Goal: Task Accomplishment & Management: Manage account settings

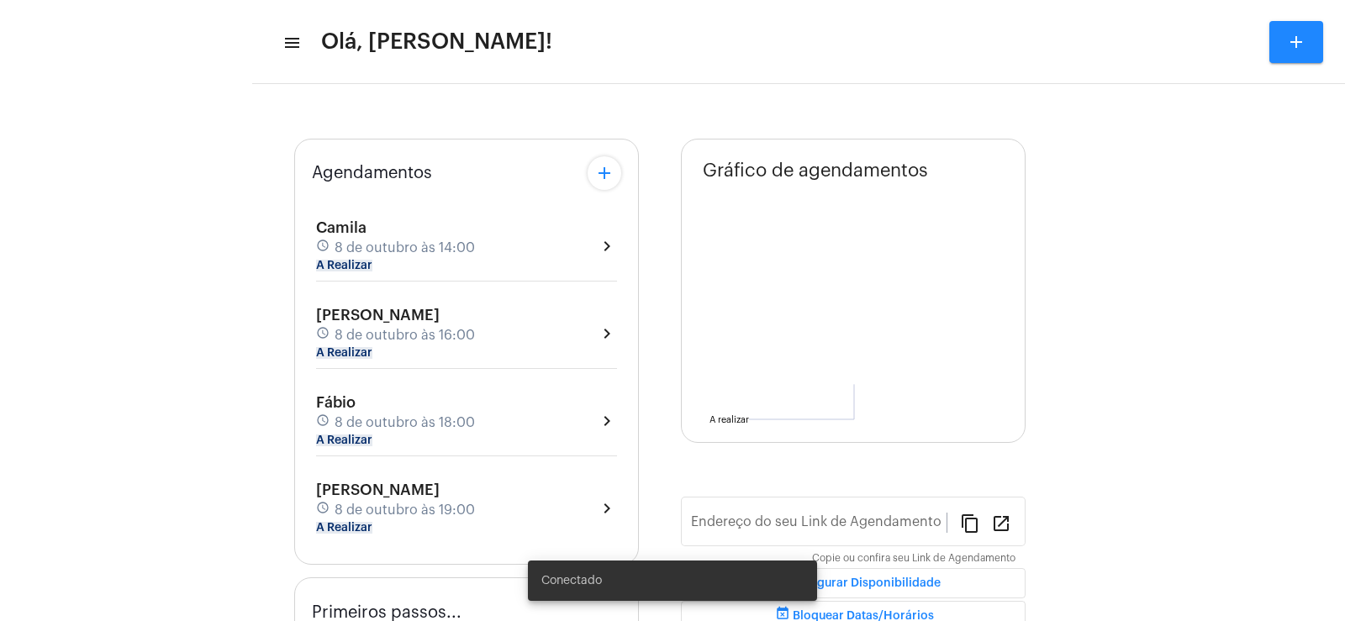
type input "[URL][DOMAIN_NAME]"
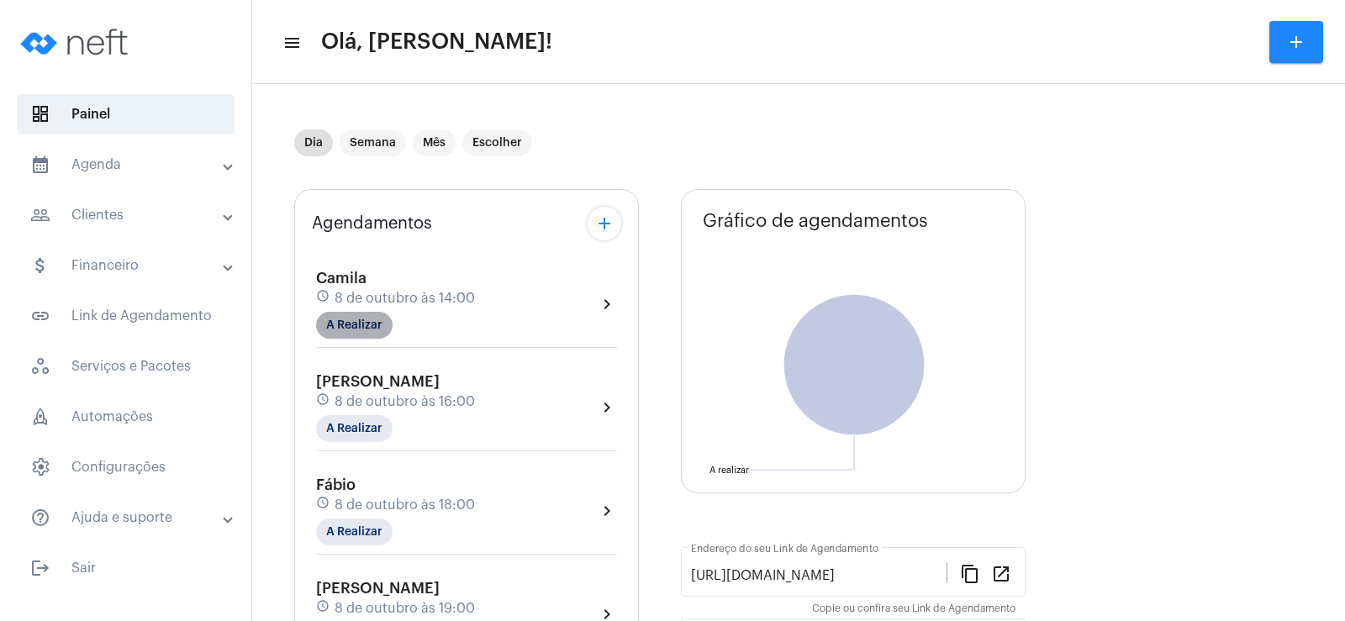
click at [372, 314] on mat-chip "A Realizar" at bounding box center [354, 325] width 76 height 27
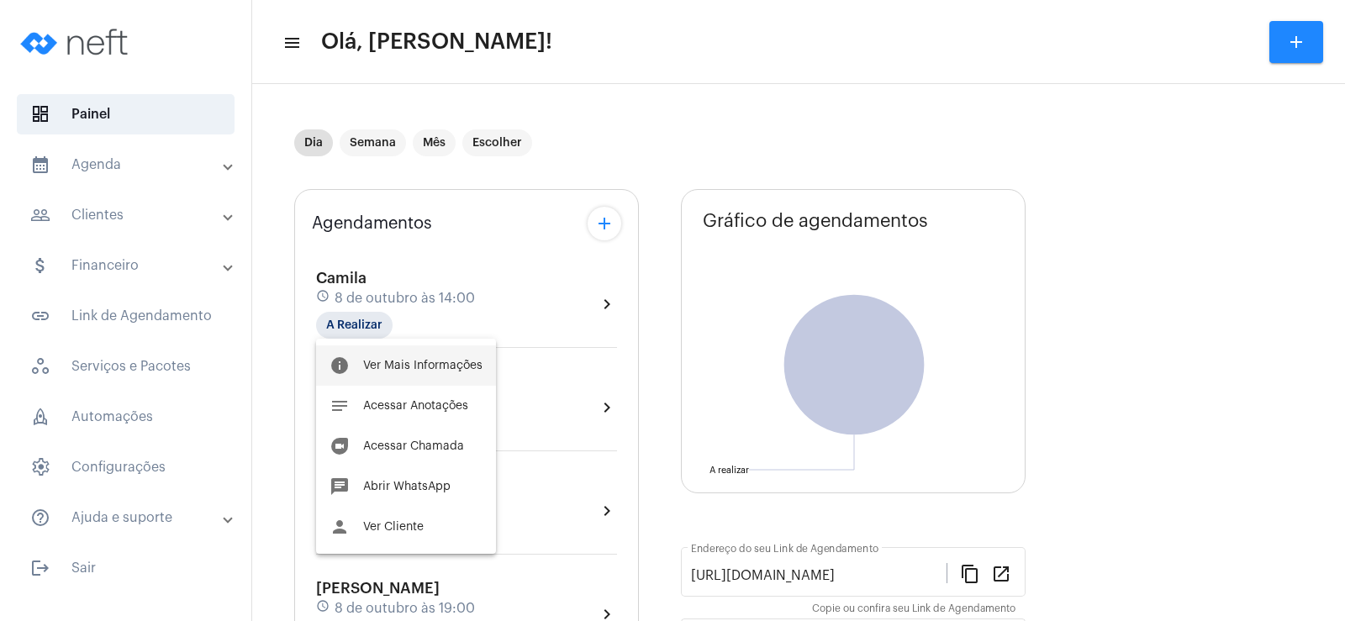
click at [403, 372] on button "info Ver Mais Informações" at bounding box center [406, 365] width 180 height 40
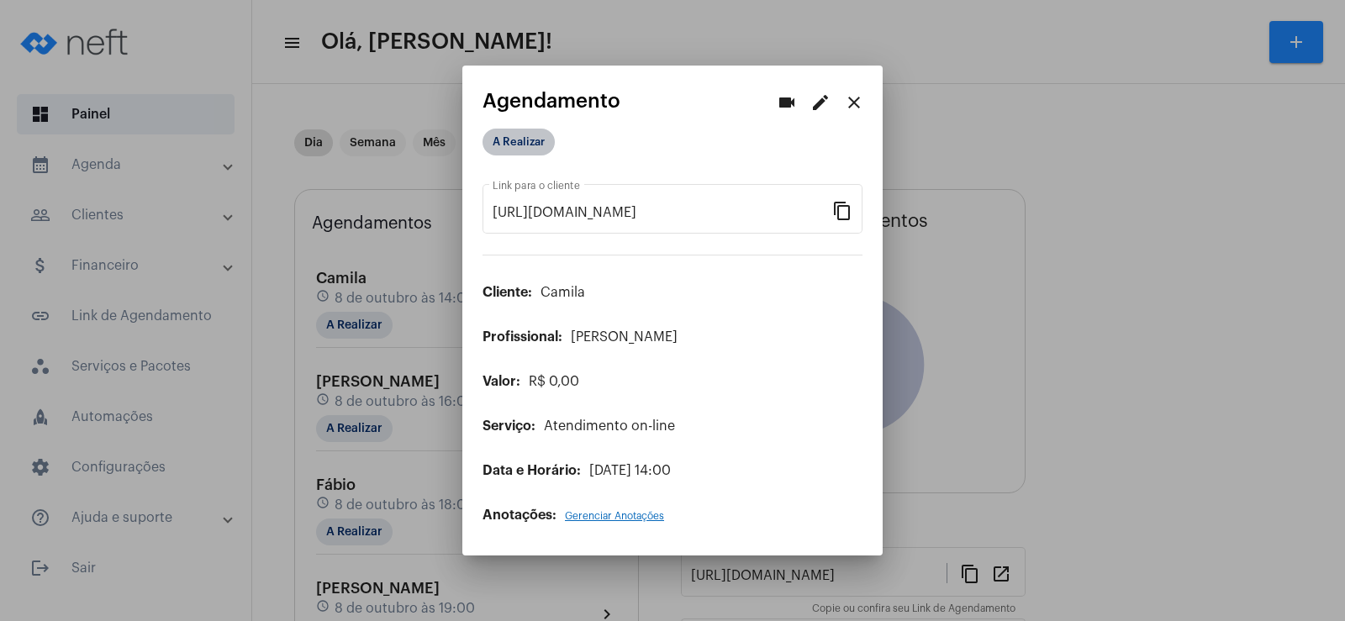
click at [525, 149] on mat-chip "A Realizar" at bounding box center [518, 142] width 72 height 27
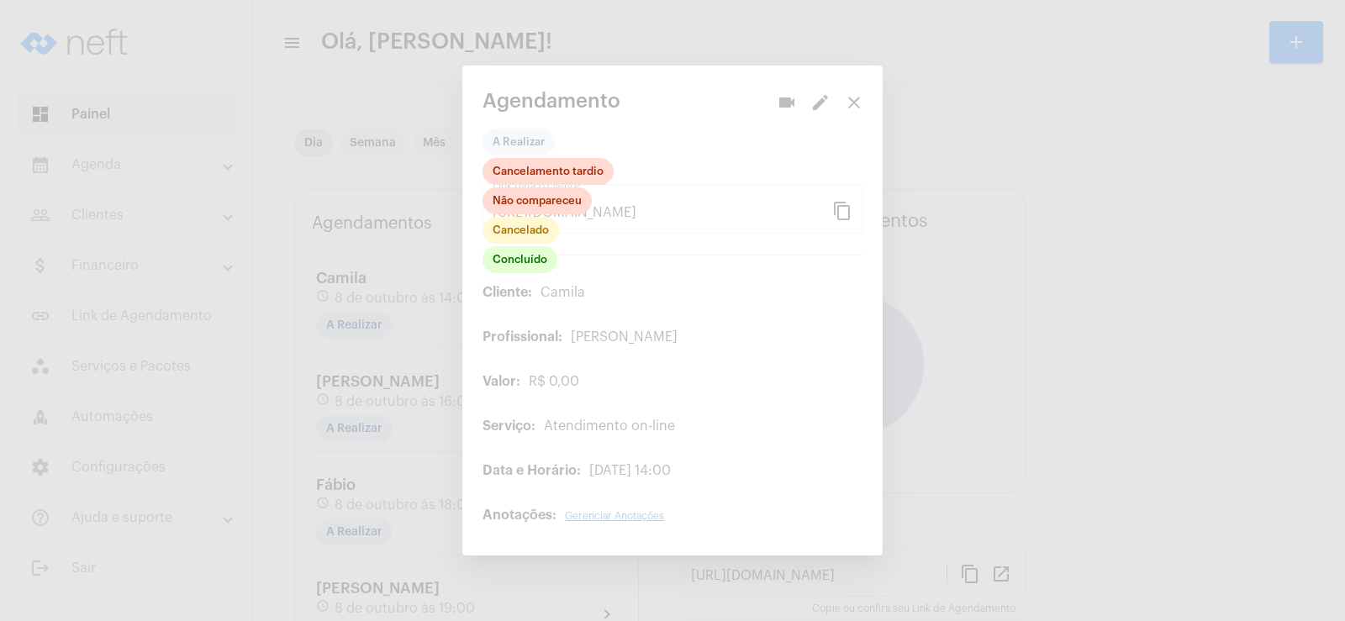
drag, startPoint x: 630, startPoint y: 266, endPoint x: 653, endPoint y: 245, distance: 32.1
click at [630, 266] on div at bounding box center [672, 310] width 1345 height 621
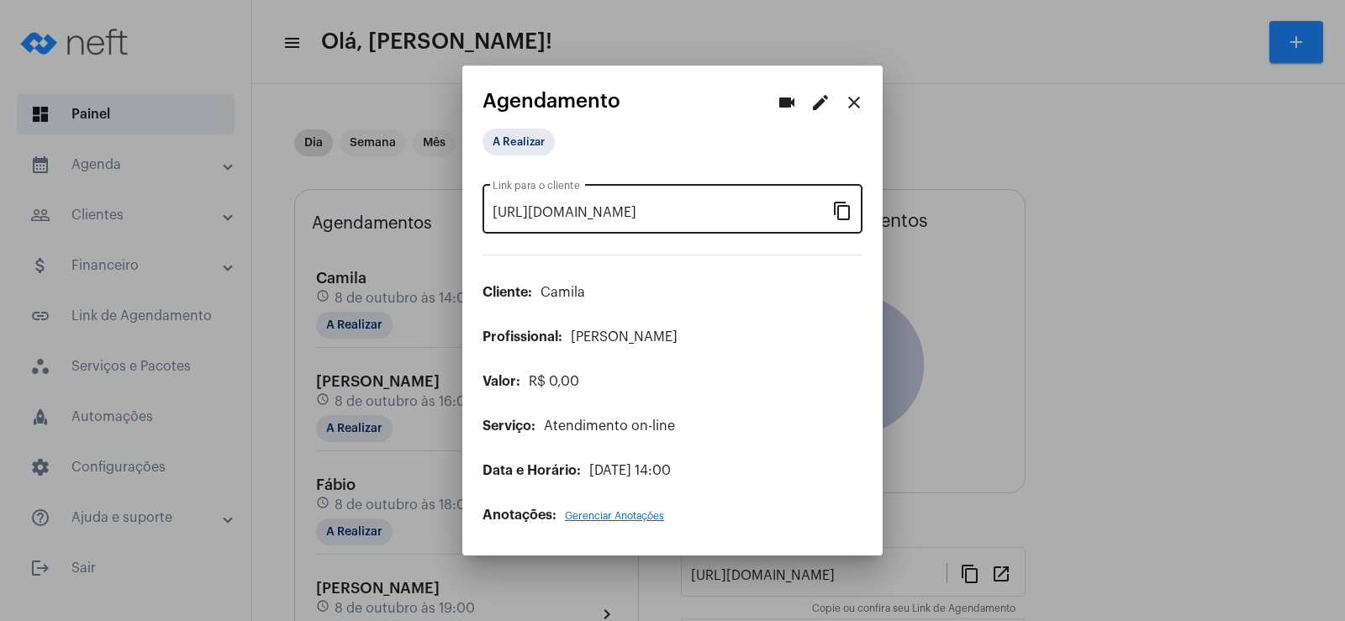
click at [830, 208] on input "[URL][DOMAIN_NAME]" at bounding box center [663, 212] width 340 height 15
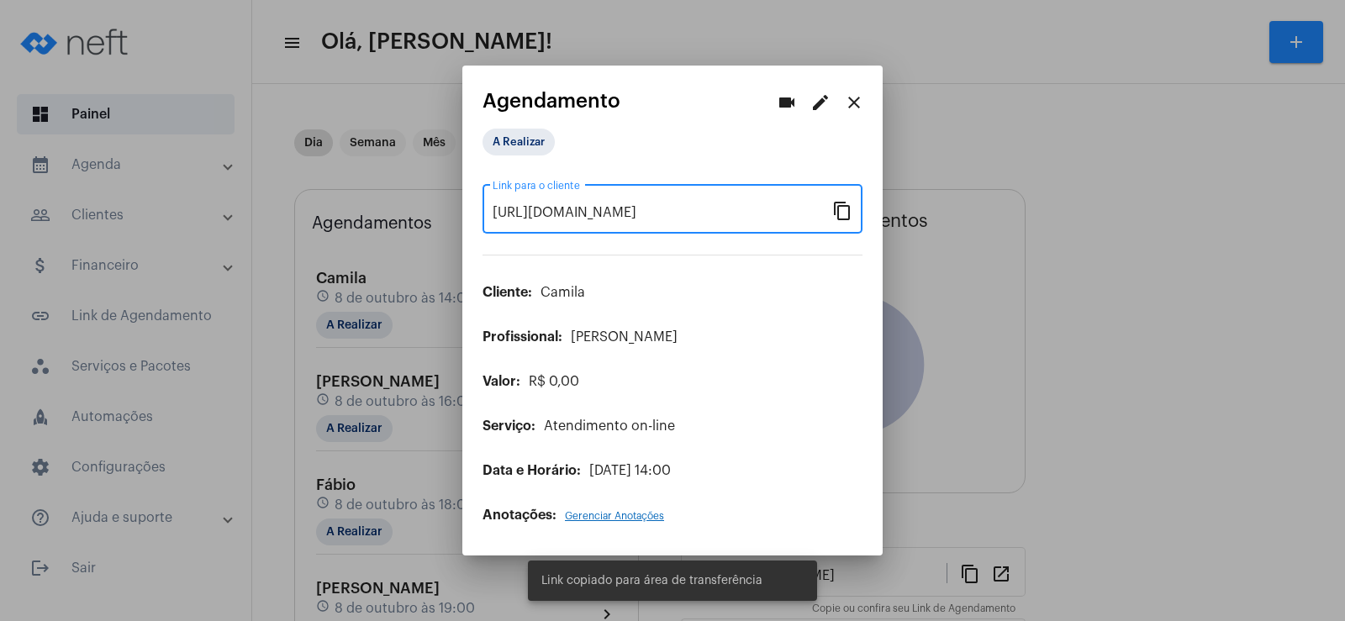
click at [786, 94] on mat-icon "videocam" at bounding box center [787, 102] width 20 height 20
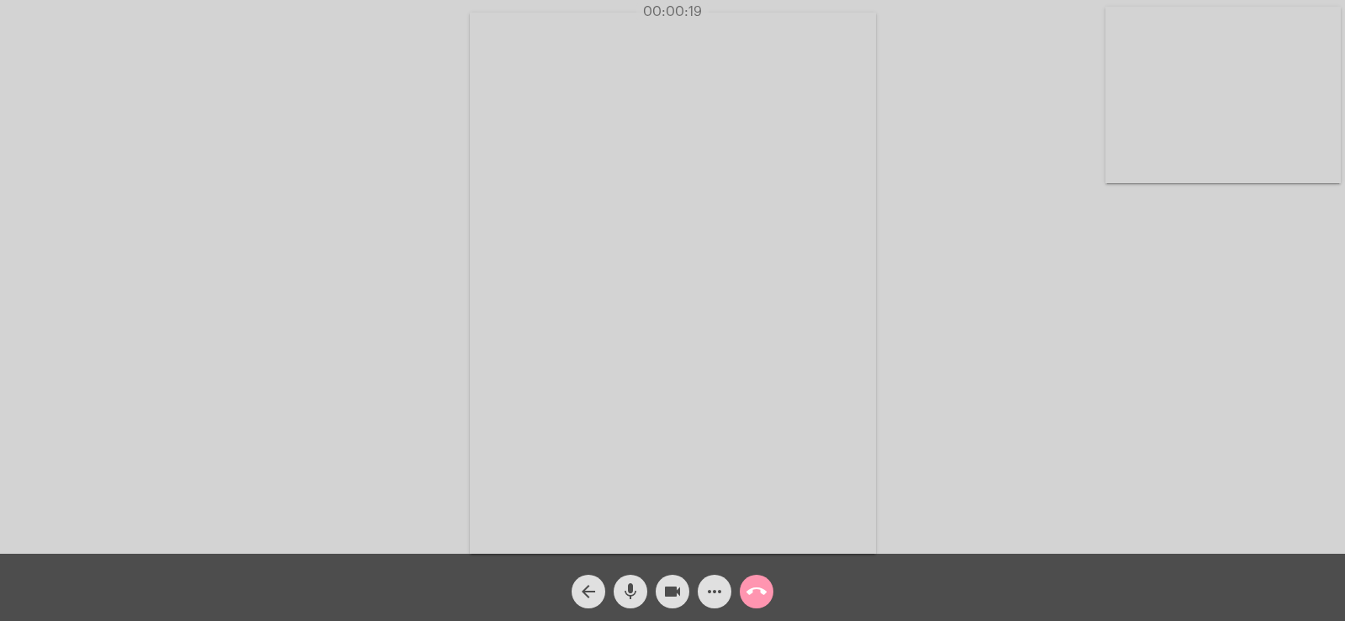
click at [726, 595] on button "more_horiz" at bounding box center [715, 592] width 34 height 34
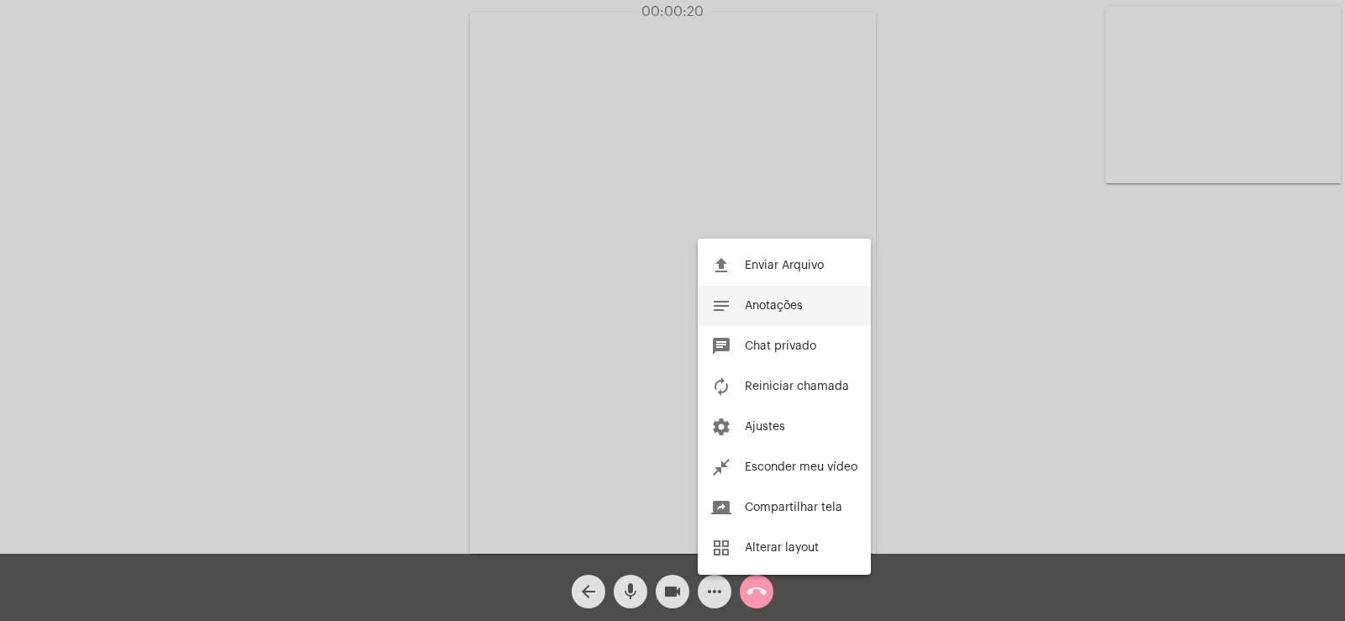
click at [773, 287] on button "notes Anotações" at bounding box center [784, 306] width 173 height 40
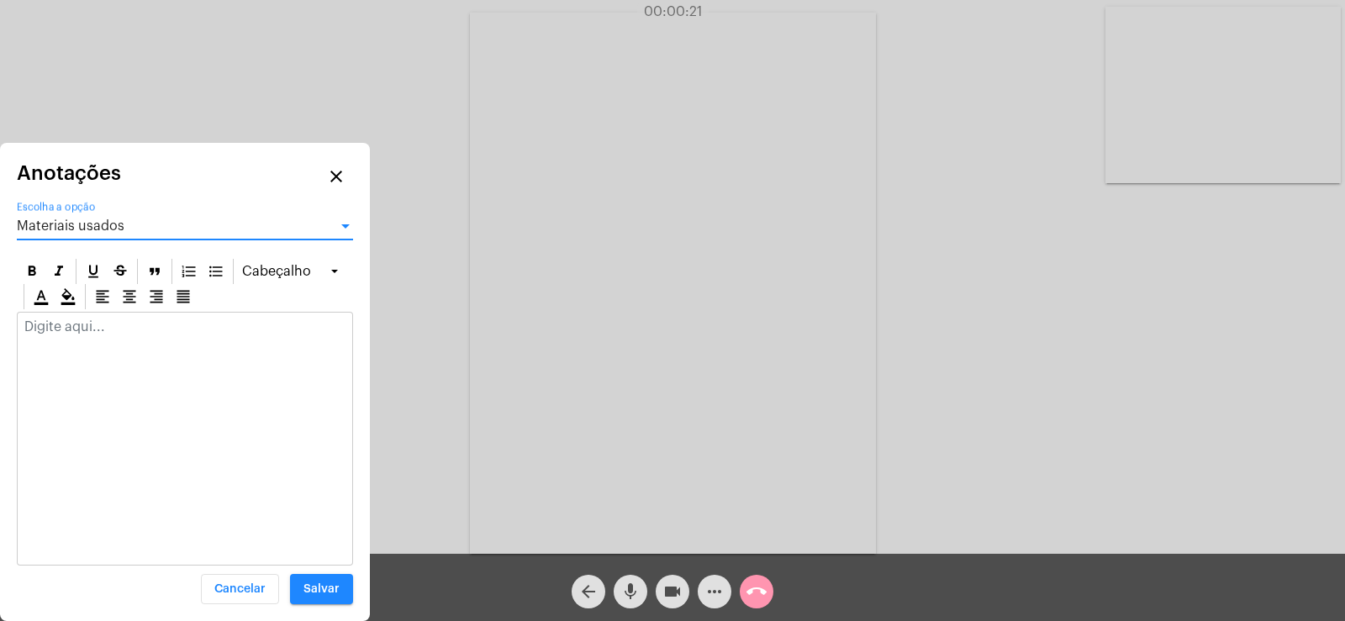
click at [78, 221] on span "Materiais usados" at bounding box center [71, 225] width 108 height 13
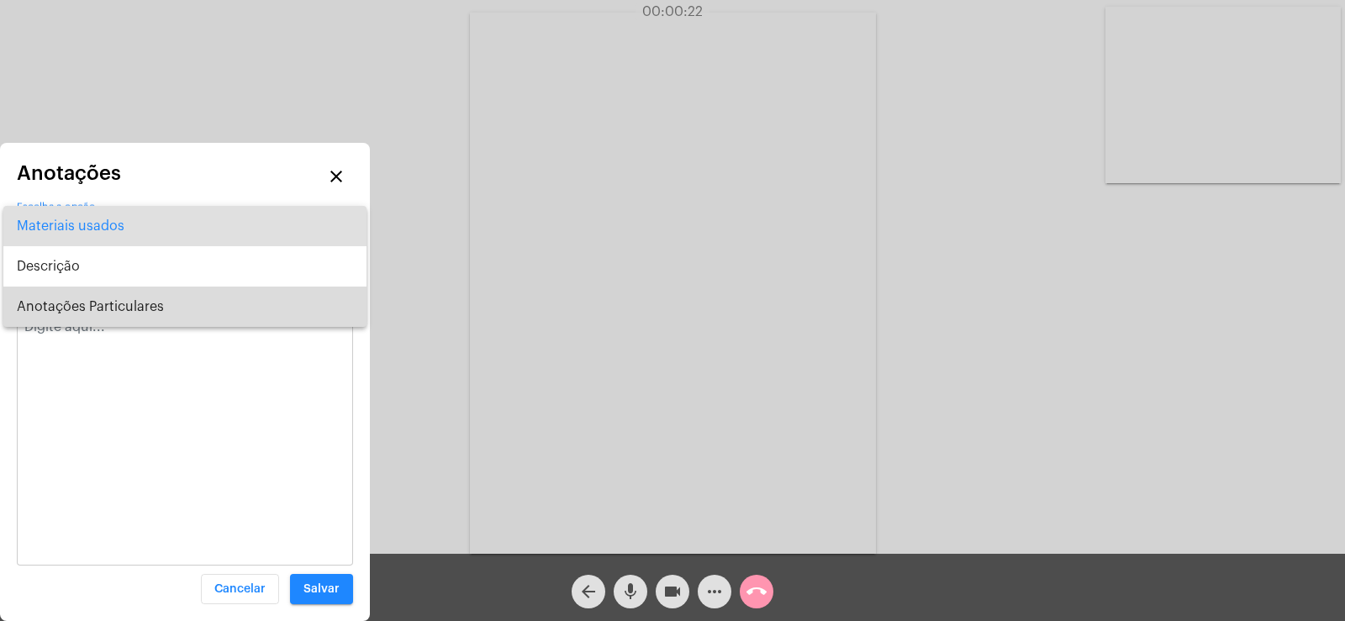
click at [90, 306] on span "Anotações Particulares" at bounding box center [185, 307] width 336 height 40
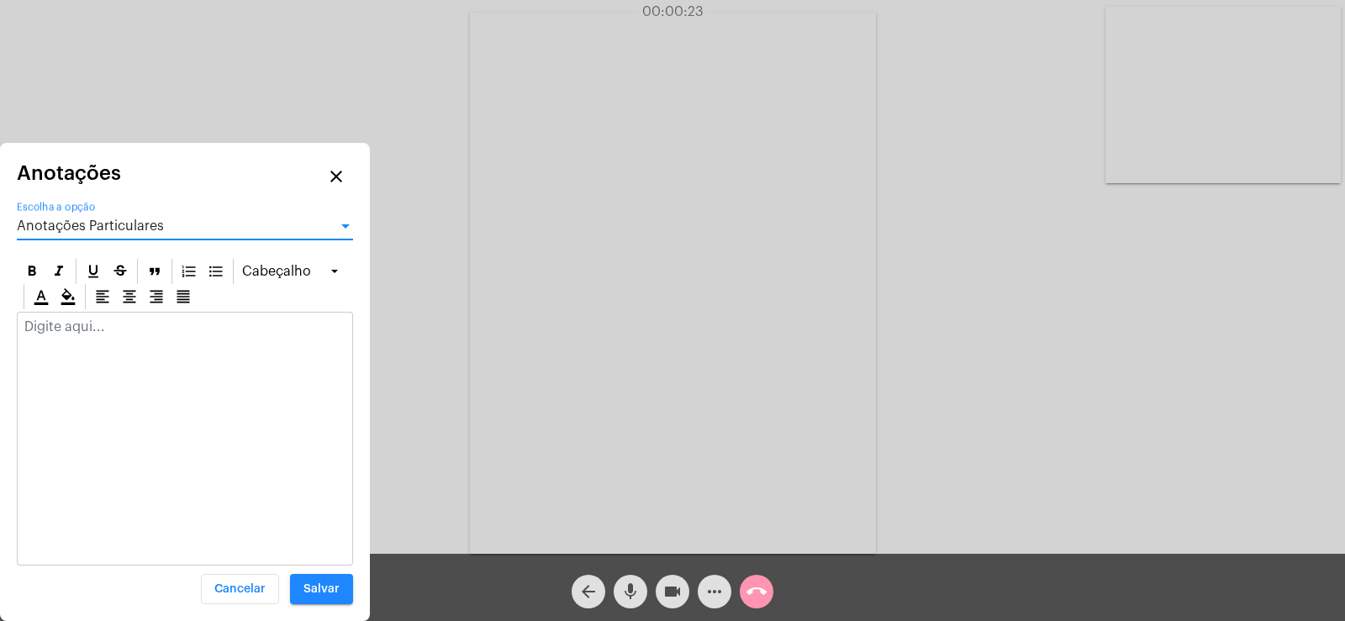
click at [82, 340] on div at bounding box center [185, 331] width 335 height 37
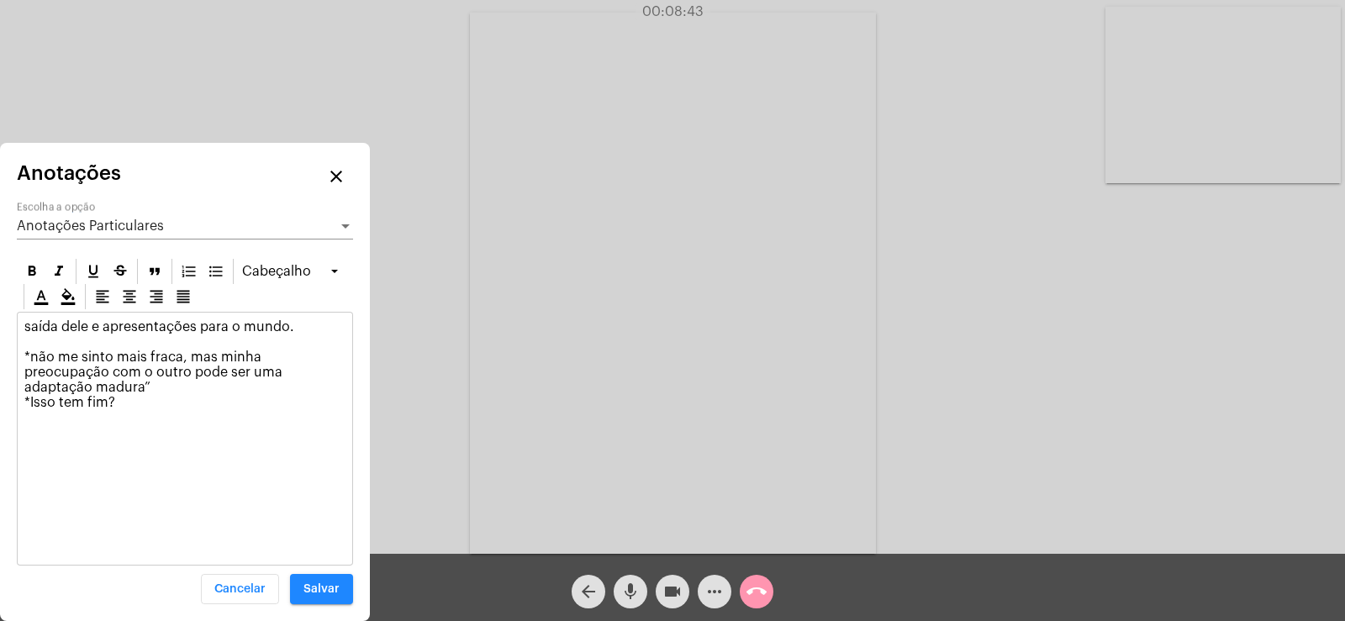
click at [29, 355] on p "saída dele e apresentações para o mundo. *não me sinto mais fraca, mas minha pr…" at bounding box center [184, 364] width 321 height 91
click at [118, 381] on p "saída dele e apresentações para o mundo. ”não me sinto mais fraca, mas minha pr…" at bounding box center [184, 364] width 321 height 91
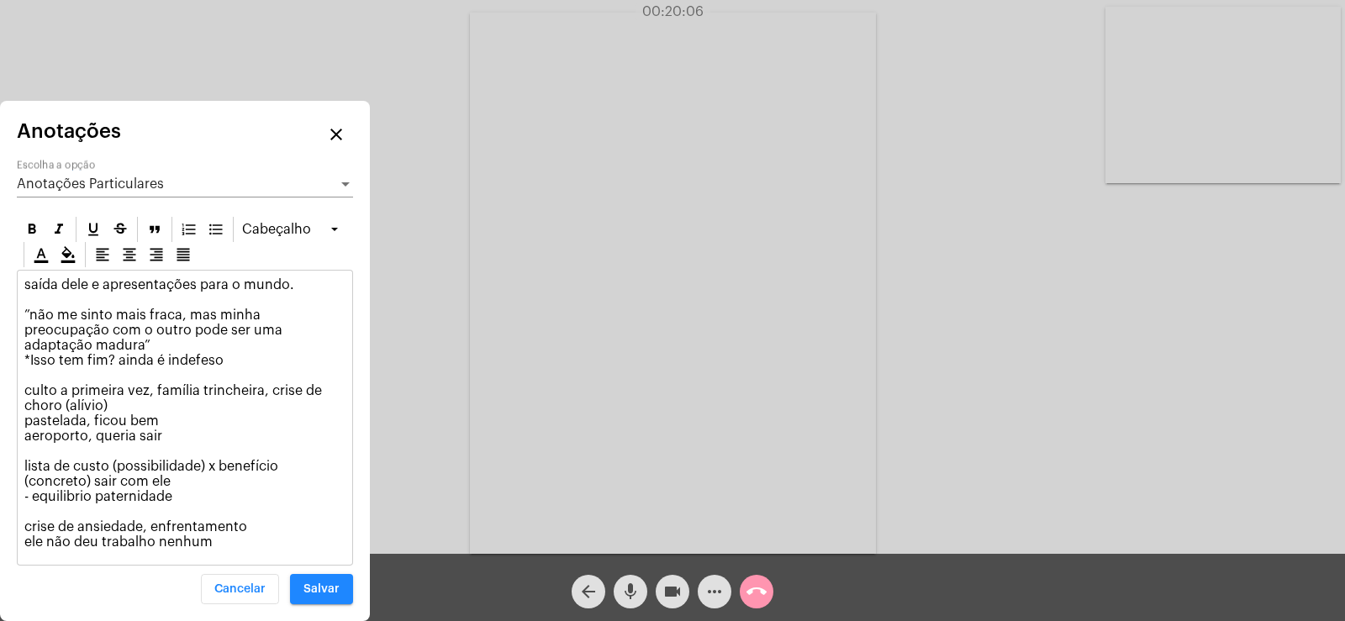
click at [967, 593] on div "arrow_back mic videocam more_horiz call_end" at bounding box center [672, 587] width 1345 height 67
click at [255, 524] on p "saída dele e apresentações para o mundo. ”não me sinto mais fraca, mas minha pr…" at bounding box center [184, 413] width 321 height 272
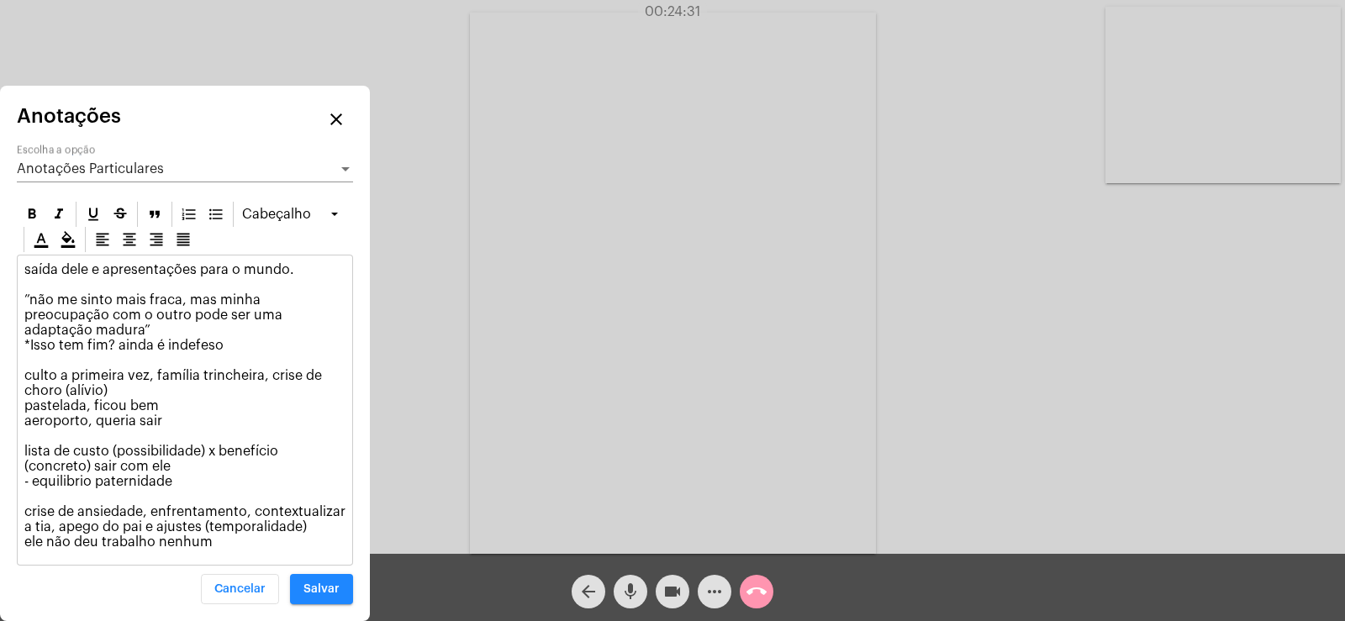
click at [239, 345] on p "saída dele e apresentações para o mundo. ”não me sinto mais fraca, mas minha pr…" at bounding box center [184, 405] width 321 height 287
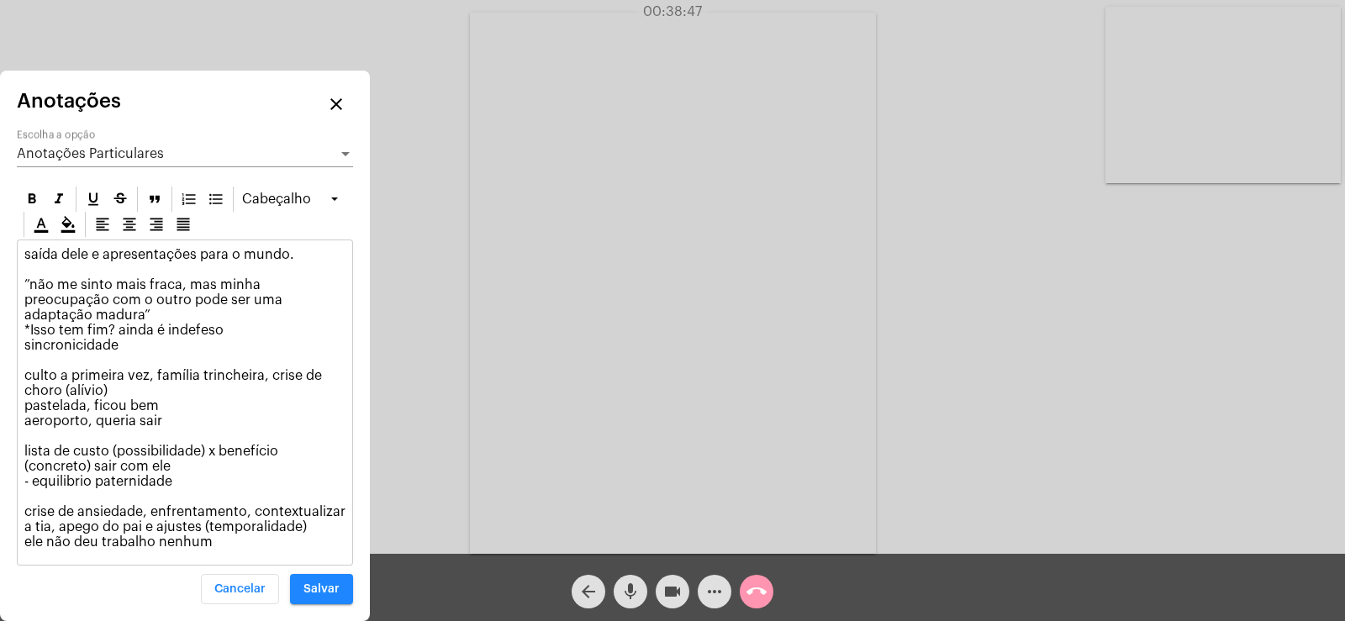
click at [216, 549] on p "saída dele e apresentações para o mundo. ”não me sinto mais fraca, mas minha pr…" at bounding box center [184, 398] width 321 height 303
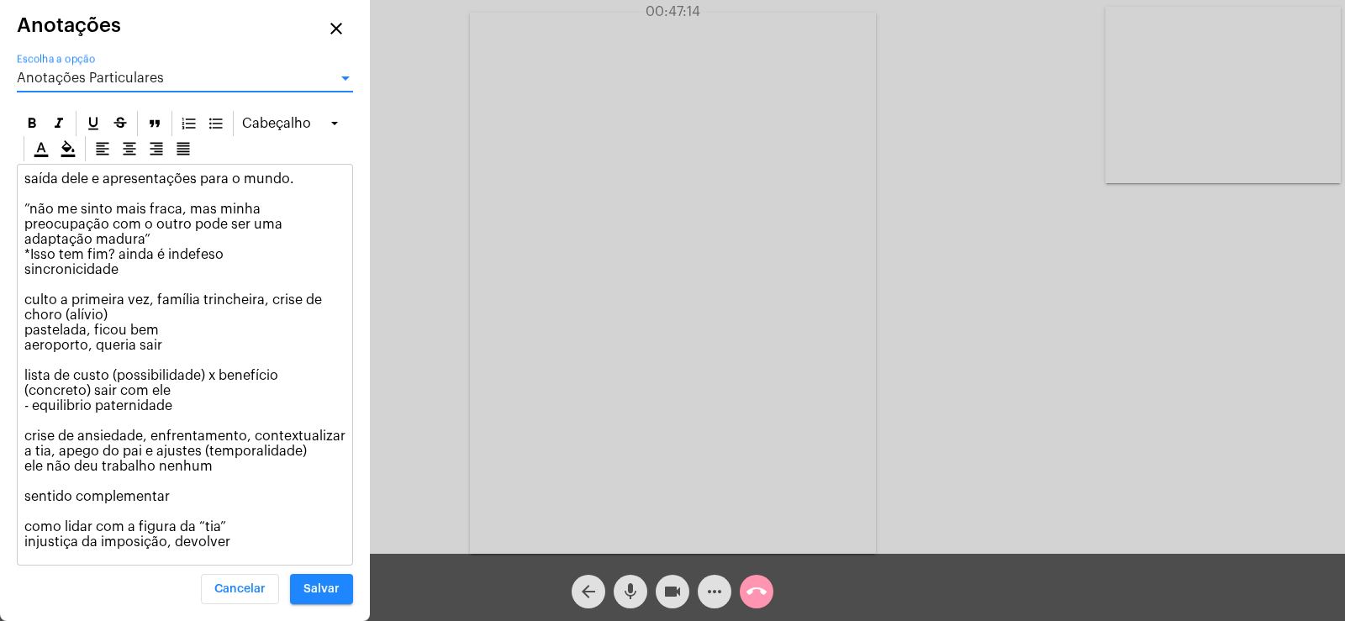
click at [140, 85] on span "Anotações Particulares" at bounding box center [90, 77] width 147 height 13
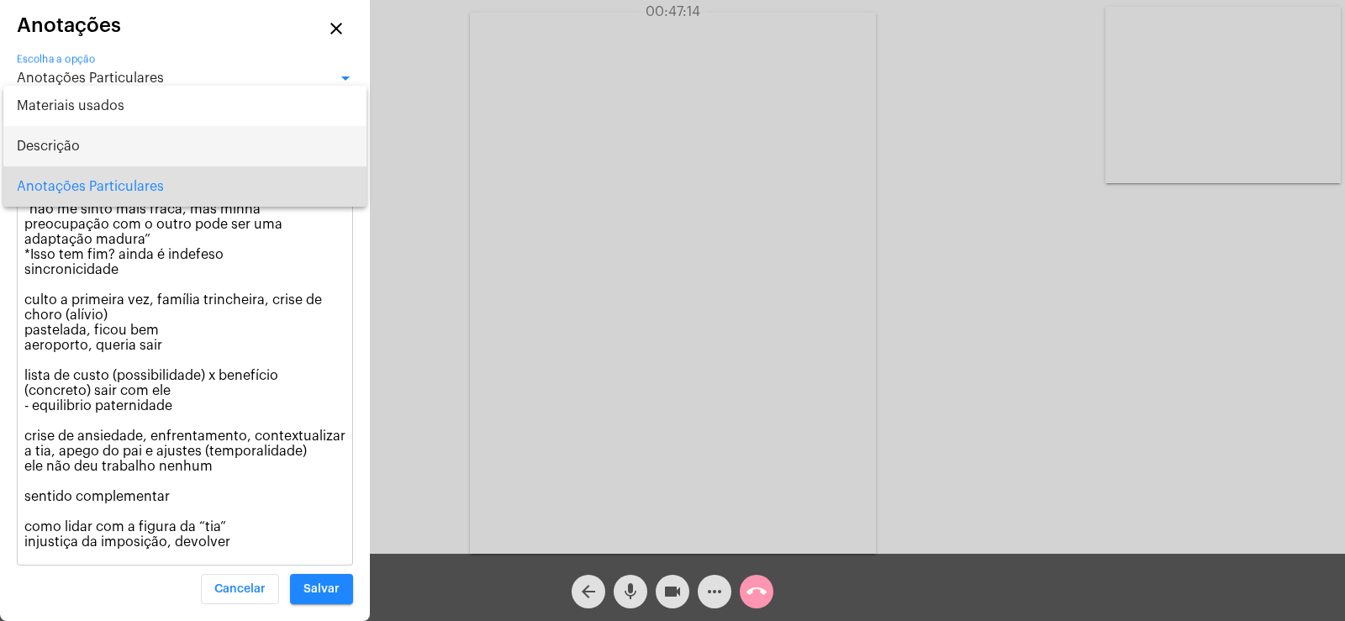
click at [116, 144] on span "Descrição" at bounding box center [185, 146] width 336 height 40
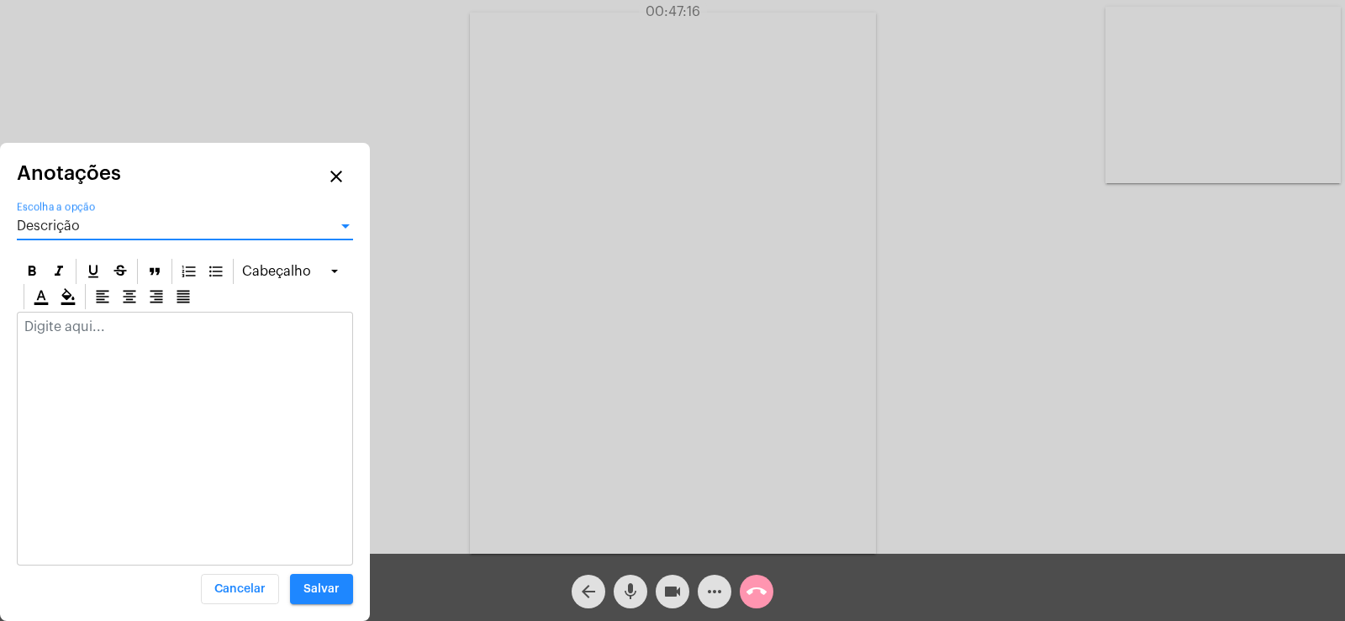
click at [102, 227] on div "Descrição" at bounding box center [177, 226] width 321 height 15
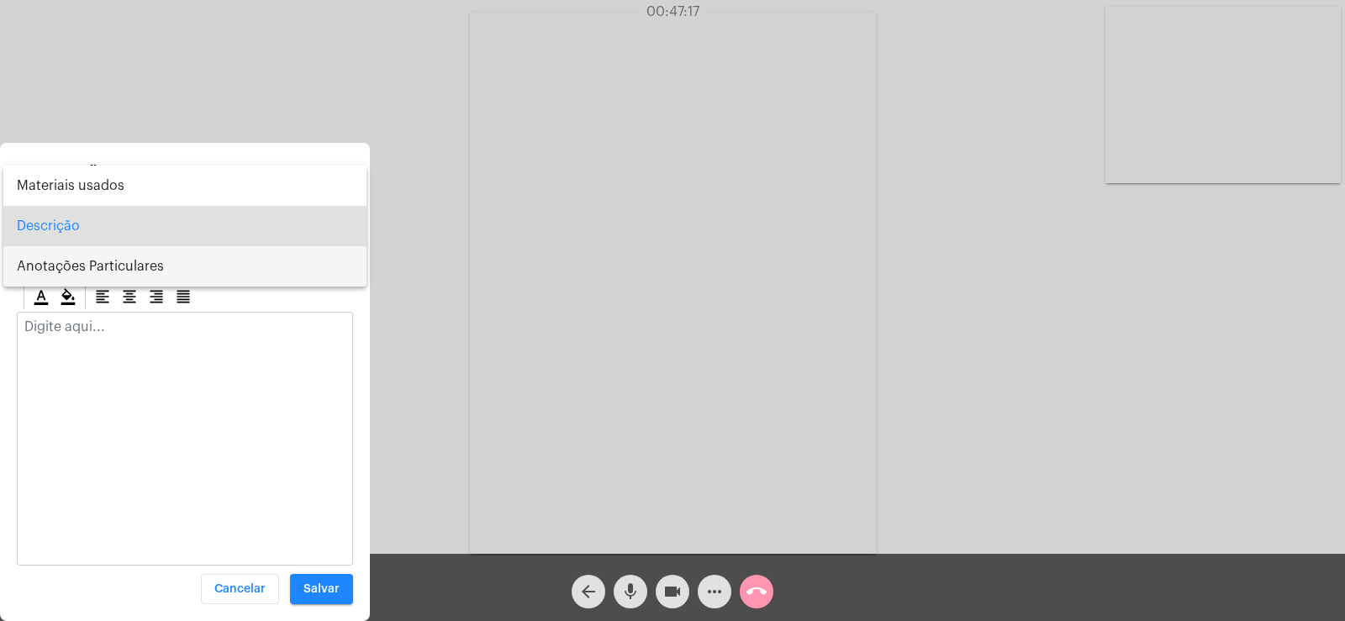
click at [112, 277] on span "Anotações Particulares" at bounding box center [185, 266] width 336 height 40
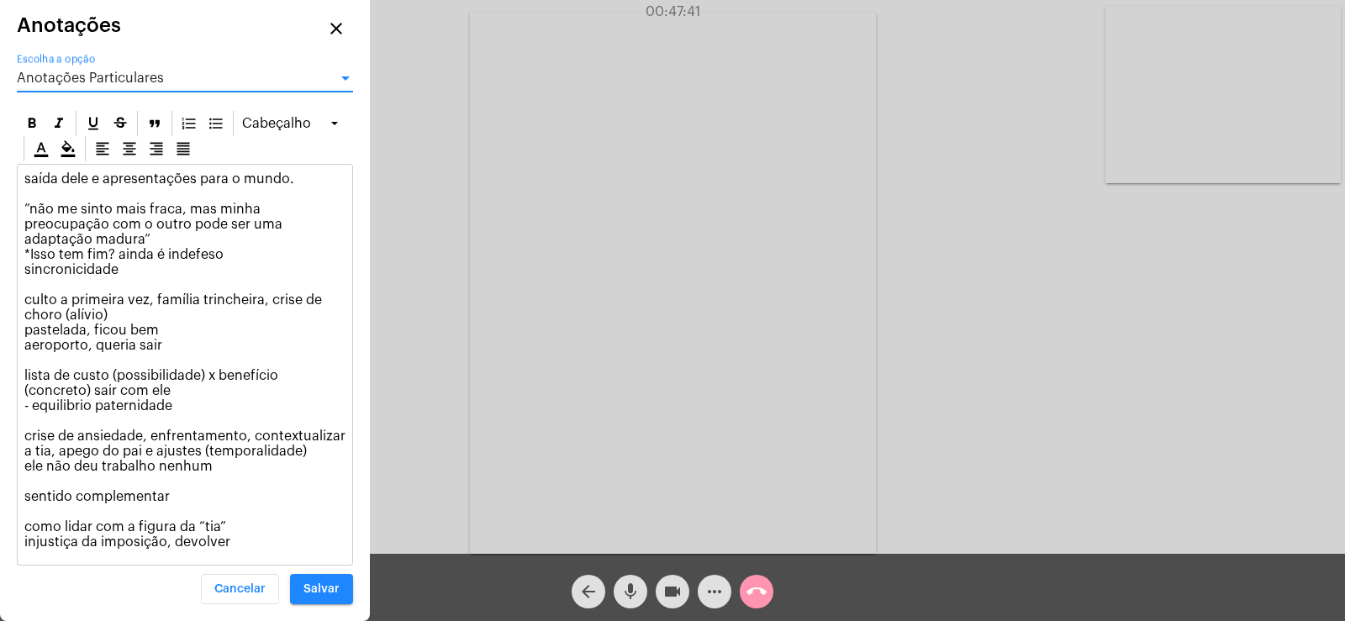
click at [108, 85] on span "Anotações Particulares" at bounding box center [90, 77] width 147 height 13
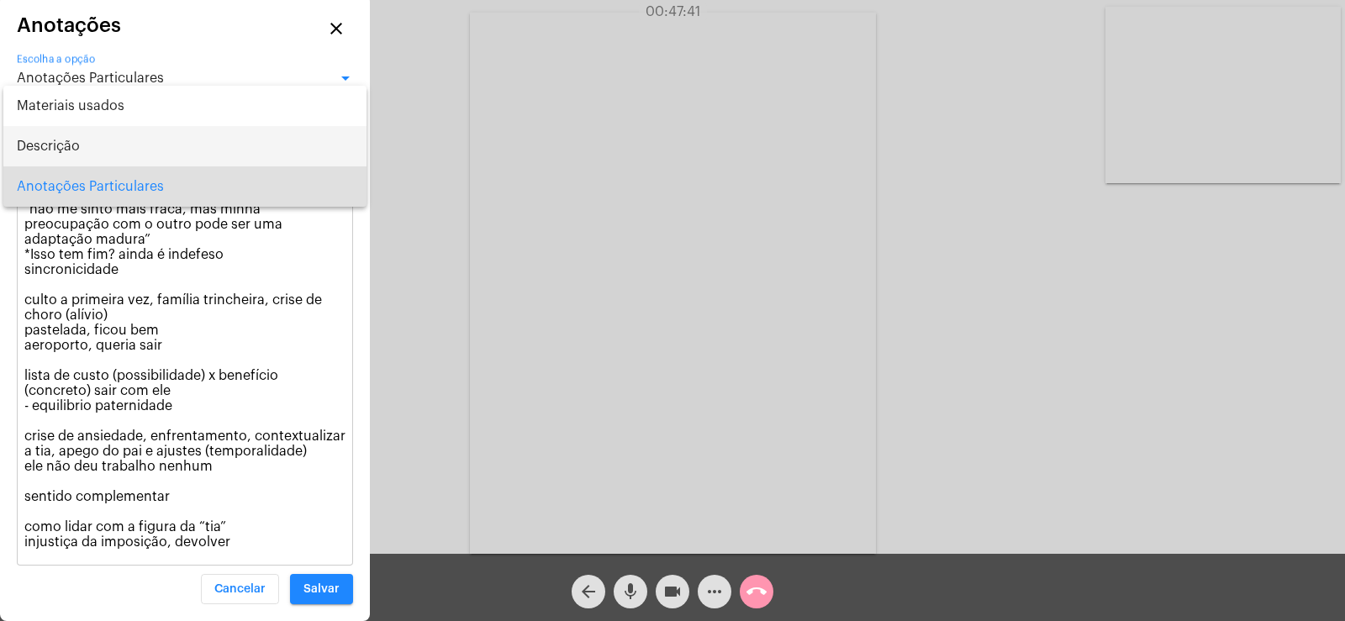
click at [108, 160] on span "Descrição" at bounding box center [185, 146] width 336 height 40
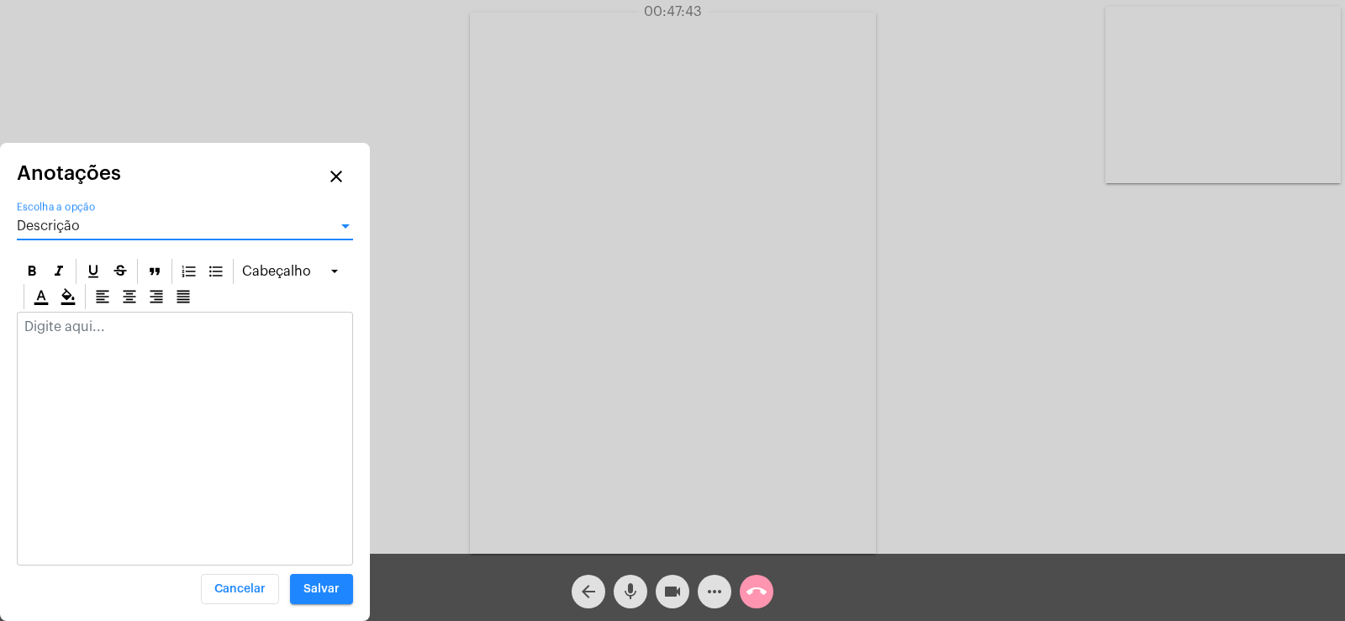
click at [55, 336] on div at bounding box center [185, 331] width 335 height 37
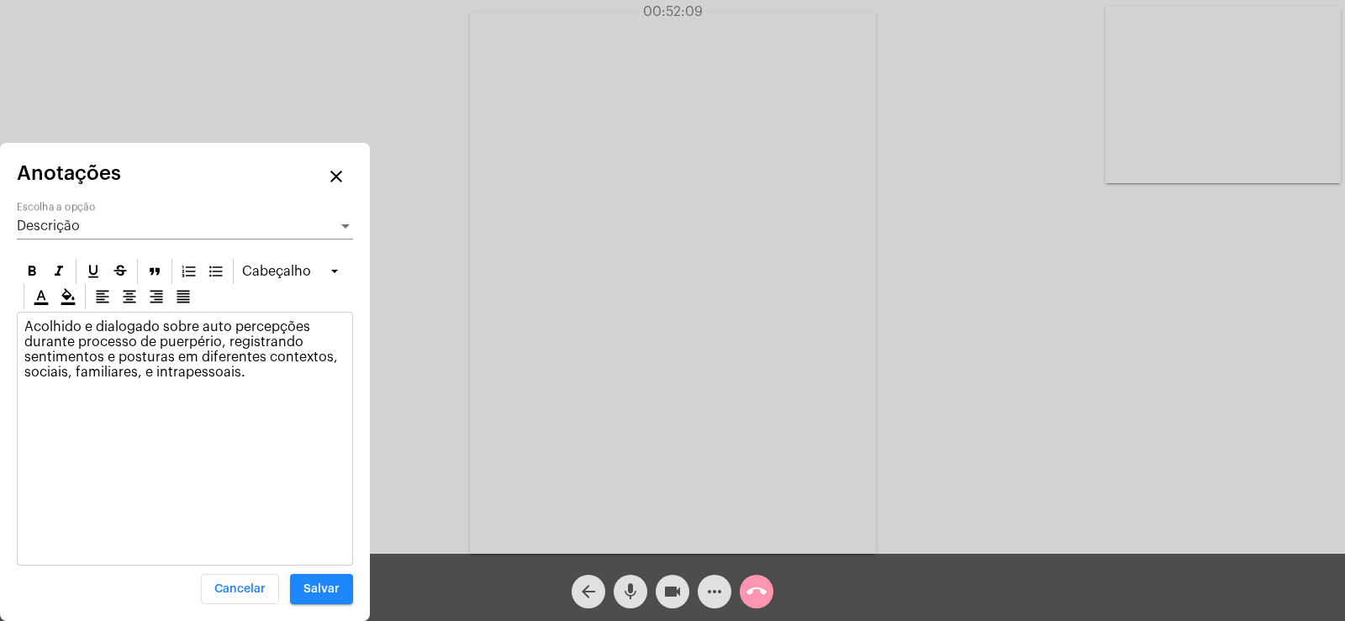
click at [34, 216] on div "Descrição Escolha a opção" at bounding box center [185, 221] width 336 height 38
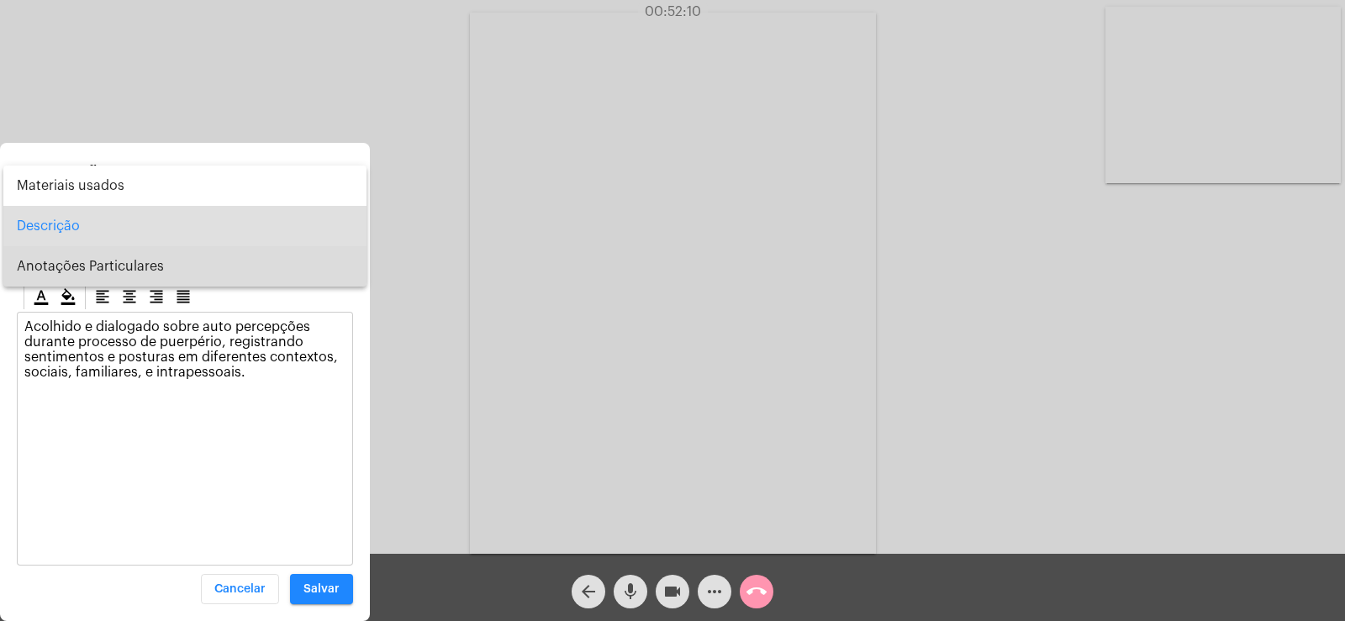
click at [71, 261] on span "Anotações Particulares" at bounding box center [185, 266] width 336 height 40
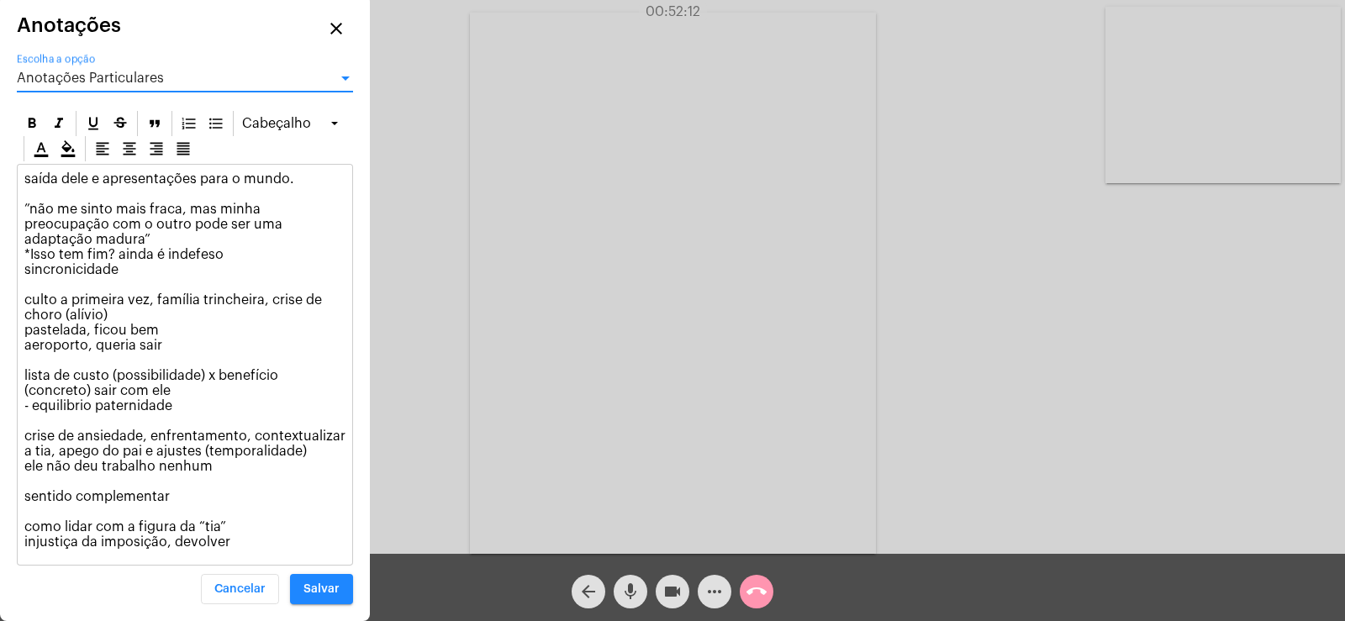
click at [59, 85] on span "Anotações Particulares" at bounding box center [90, 77] width 147 height 13
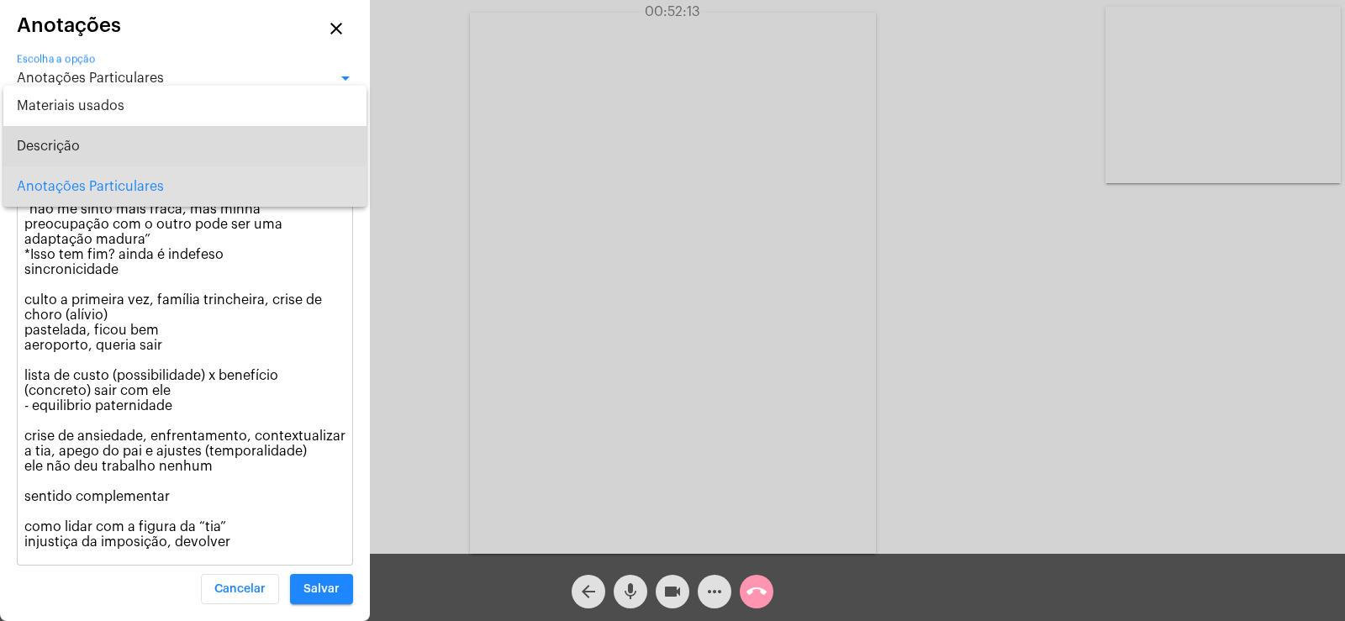
click at [58, 140] on span "Descrição" at bounding box center [185, 146] width 336 height 40
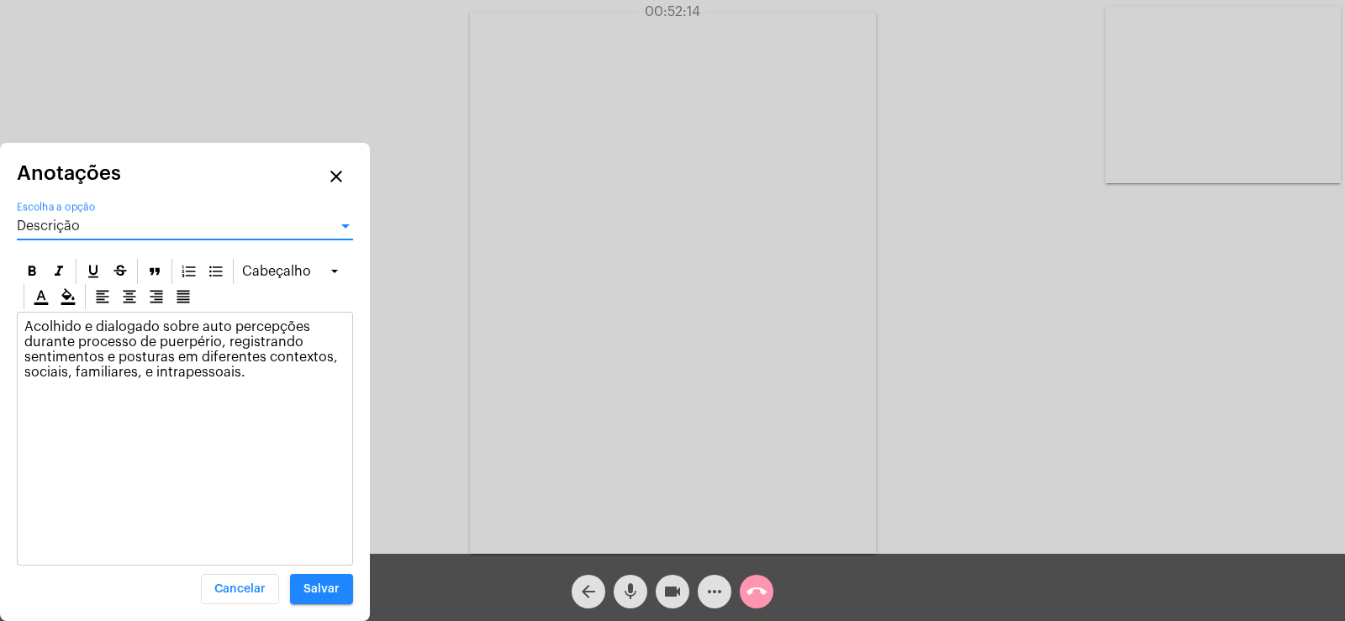
click at [270, 365] on p "Acolhido e dialogado sobre auto percepções durante processo de puerpério, regis…" at bounding box center [184, 349] width 321 height 61
click at [73, 232] on span "Descrição" at bounding box center [48, 225] width 63 height 13
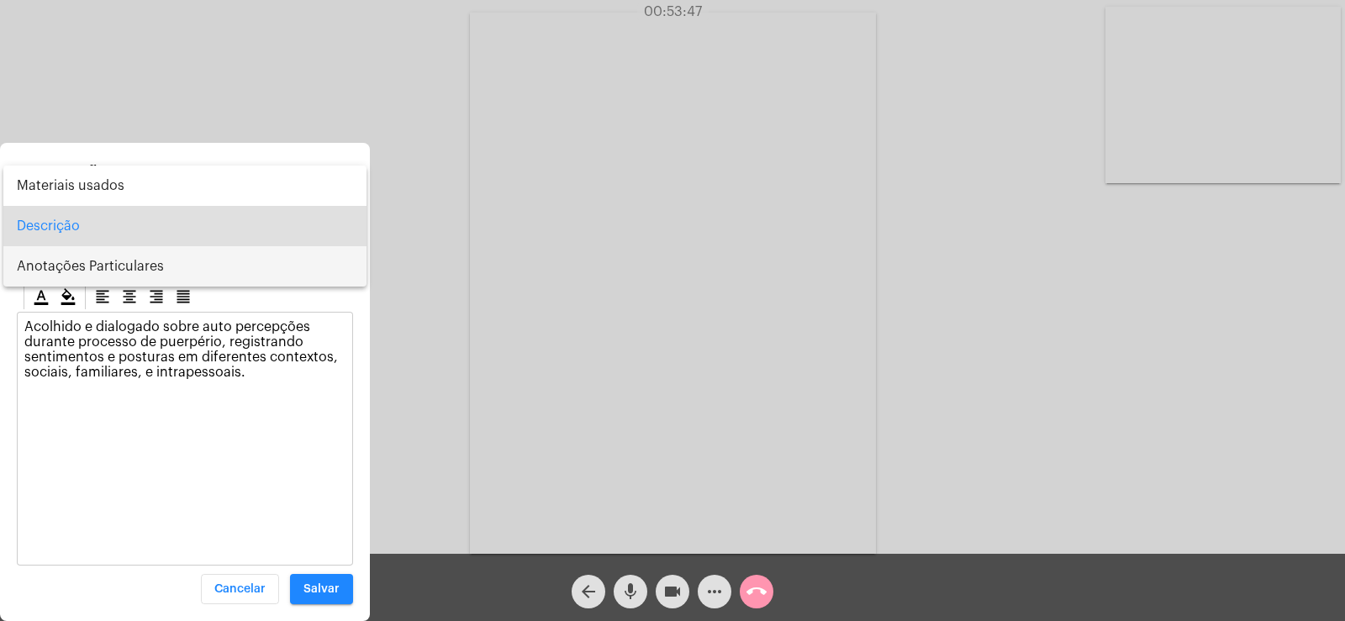
click at [83, 263] on span "Anotações Particulares" at bounding box center [185, 266] width 336 height 40
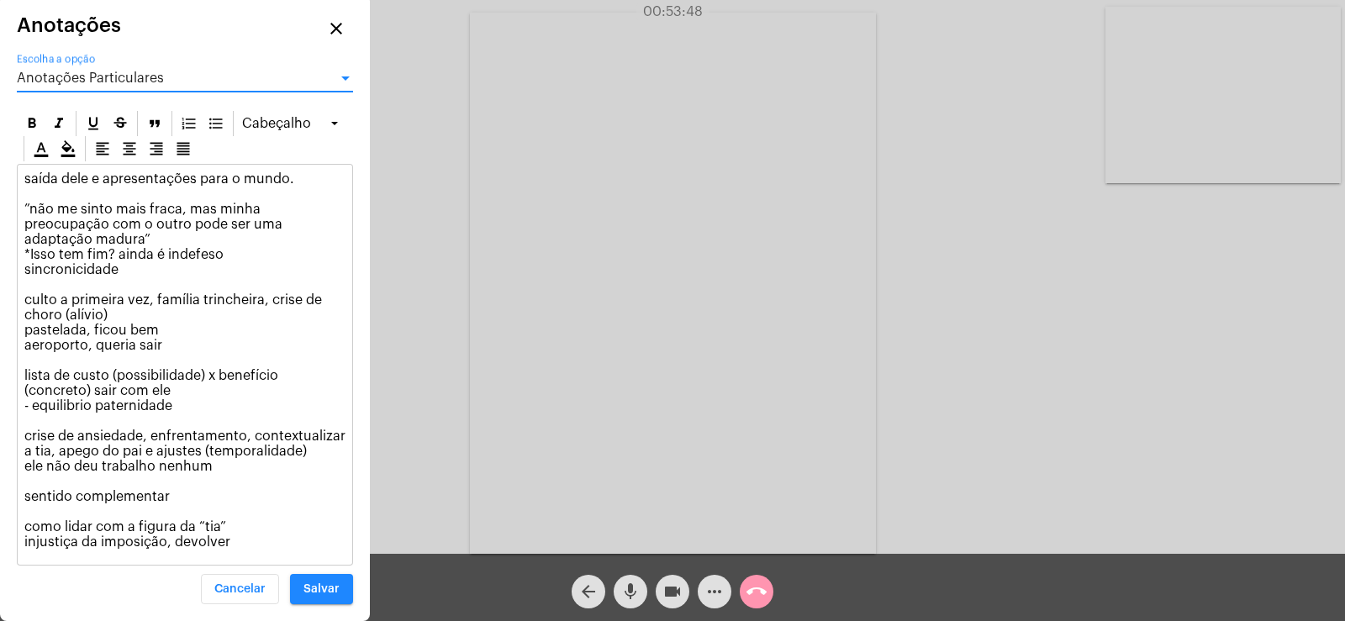
click at [264, 546] on p "saída dele e apresentações para o mundo. ”não me sinto mais fraca, mas minha pr…" at bounding box center [184, 360] width 321 height 378
click at [133, 85] on span "Anotações Particulares" at bounding box center [90, 77] width 147 height 13
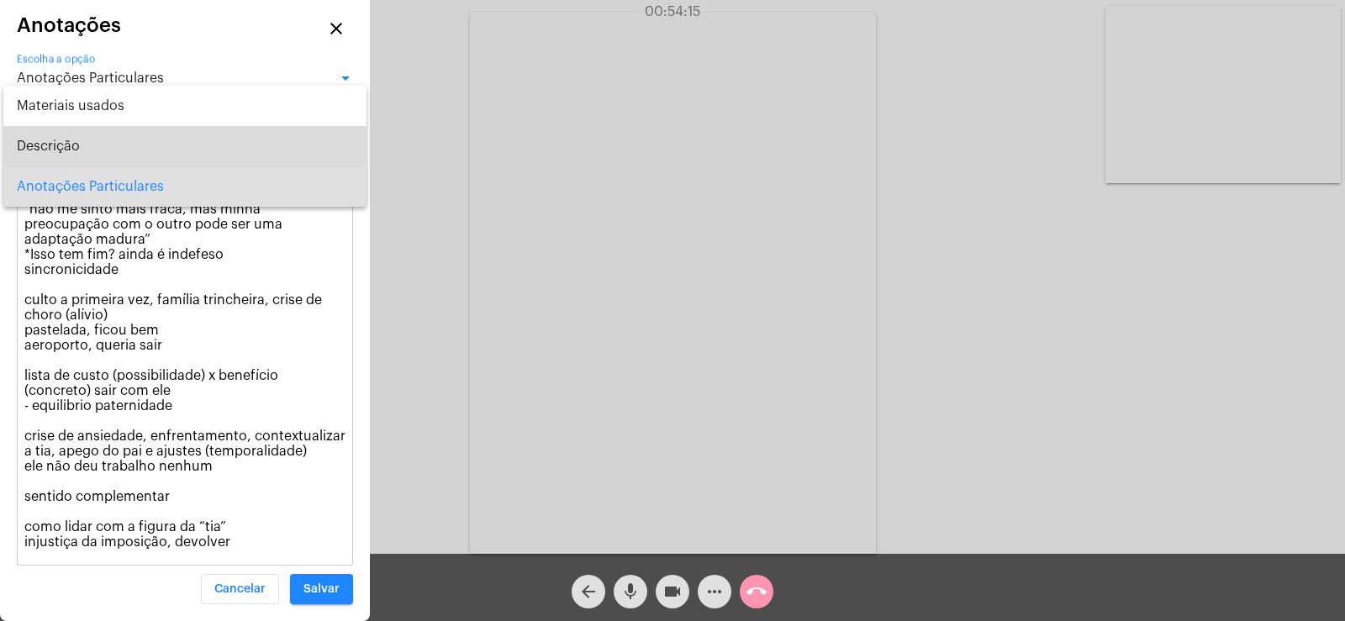
click at [118, 154] on span "Descrição" at bounding box center [185, 146] width 336 height 40
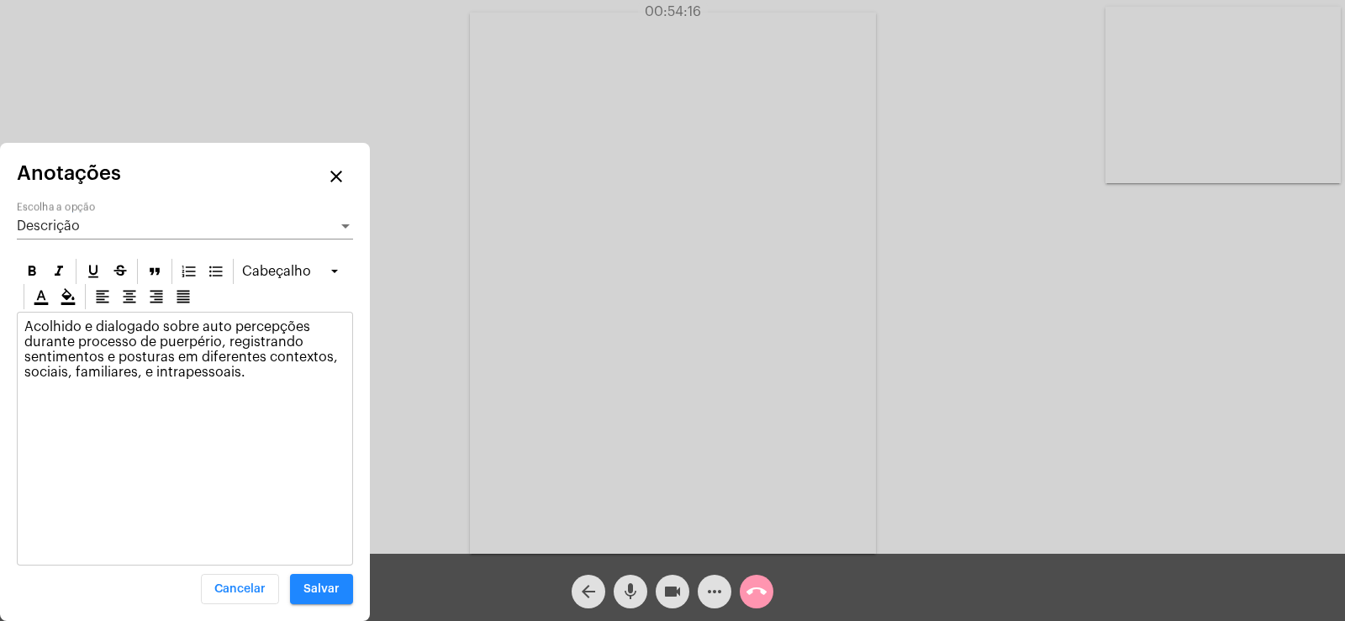
click at [249, 377] on p "Acolhido e dialogado sobre auto percepções durante processo de puerpério, regis…" at bounding box center [184, 349] width 321 height 61
click at [324, 582] on button "Salvar" at bounding box center [321, 589] width 63 height 30
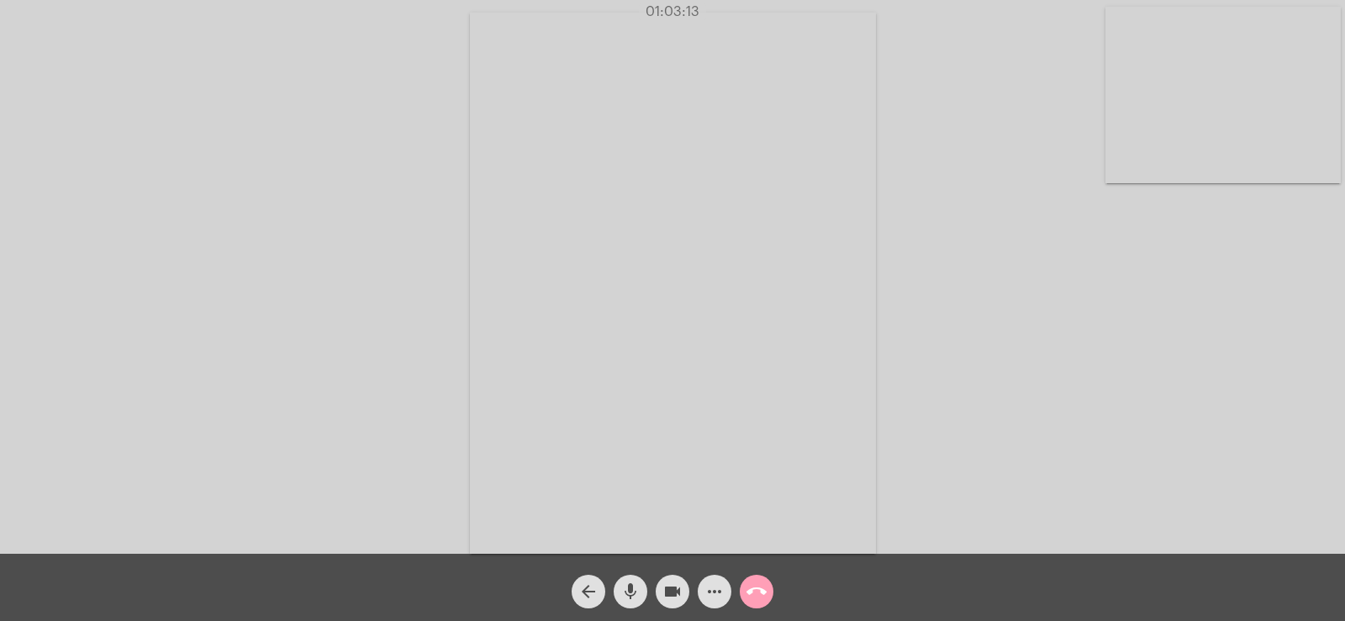
click at [749, 588] on mat-icon "call_end" at bounding box center [756, 592] width 20 height 20
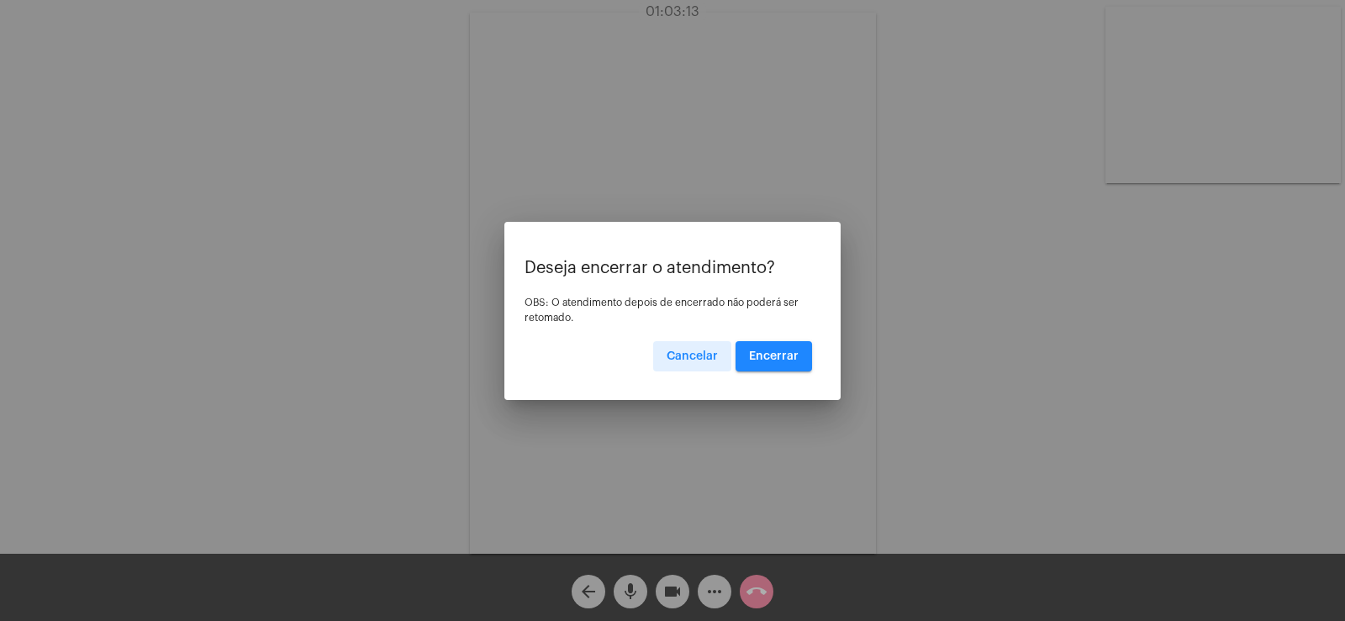
click at [792, 359] on span "Encerrar" at bounding box center [774, 356] width 50 height 12
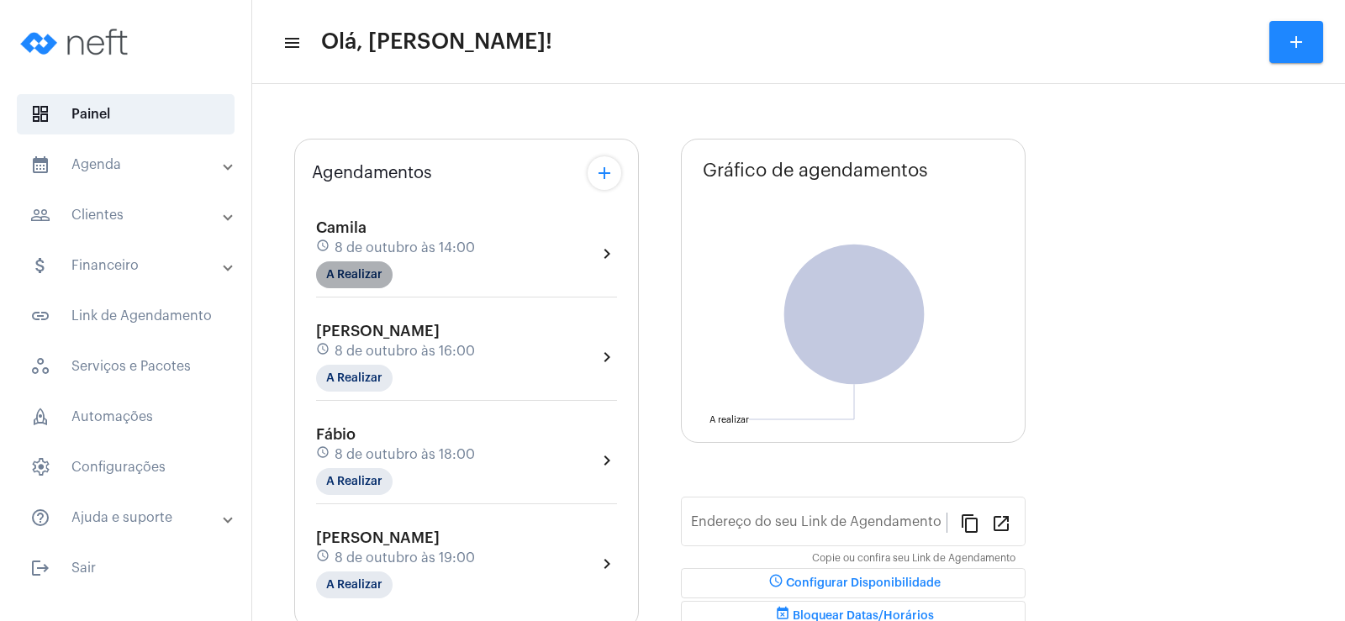
click at [358, 267] on mat-chip "A Realizar" at bounding box center [354, 274] width 76 height 27
type input "[URL][DOMAIN_NAME]"
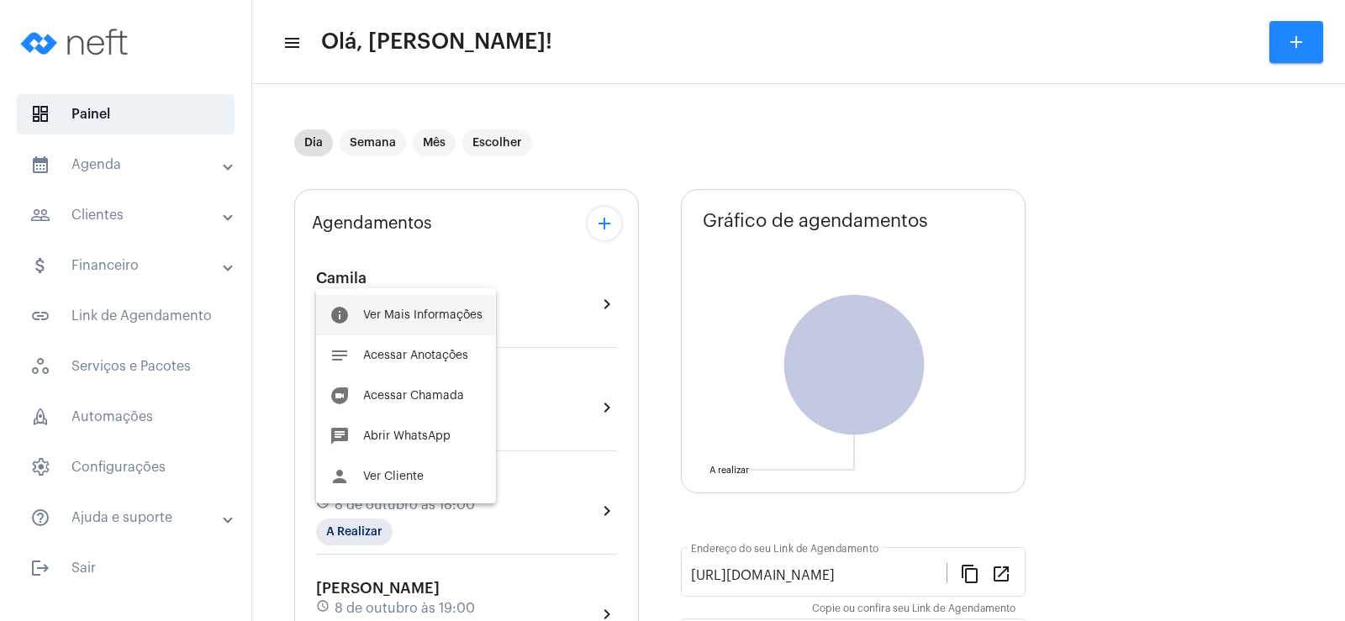
click at [393, 319] on span "Ver Mais Informações" at bounding box center [422, 315] width 119 height 12
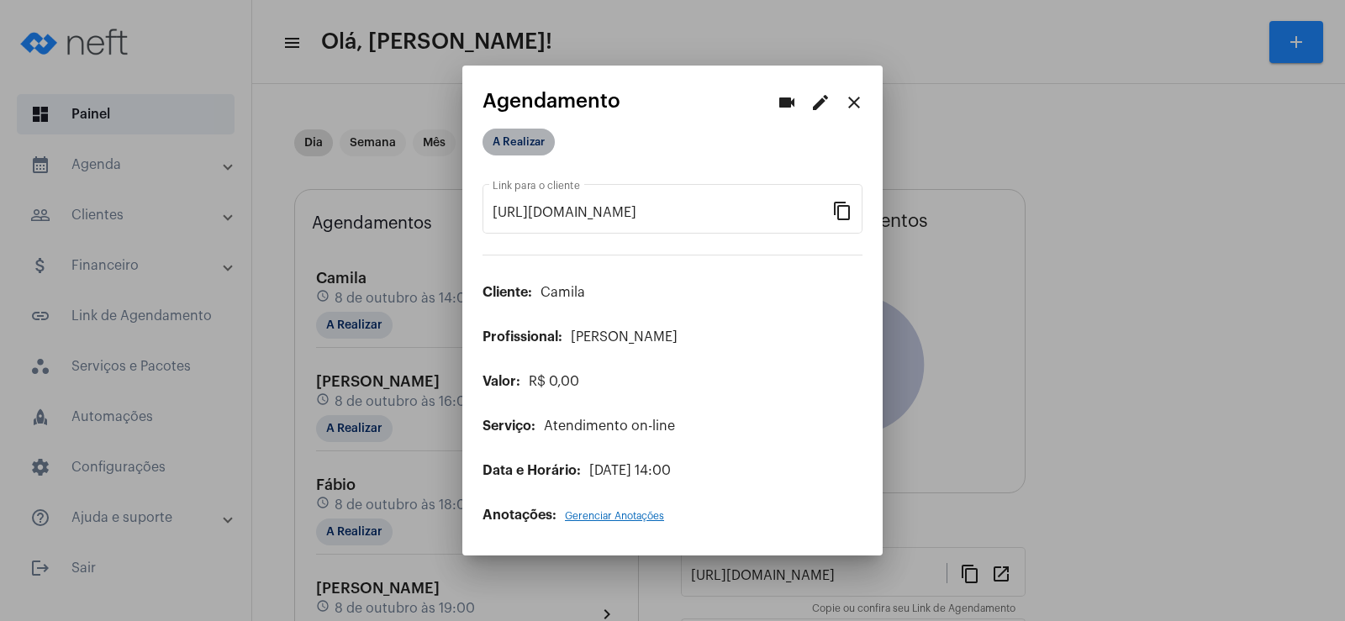
click at [518, 143] on mat-chip "A Realizar" at bounding box center [518, 142] width 72 height 27
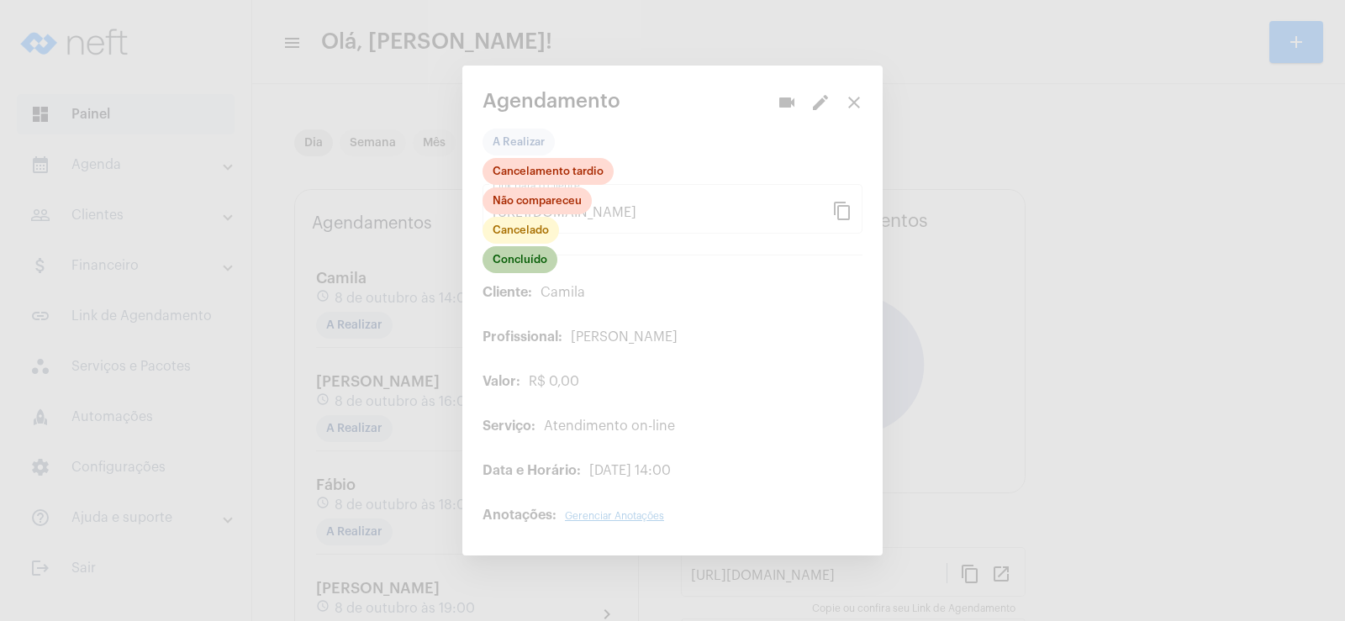
click at [519, 268] on mat-chip "Concluído" at bounding box center [519, 259] width 75 height 27
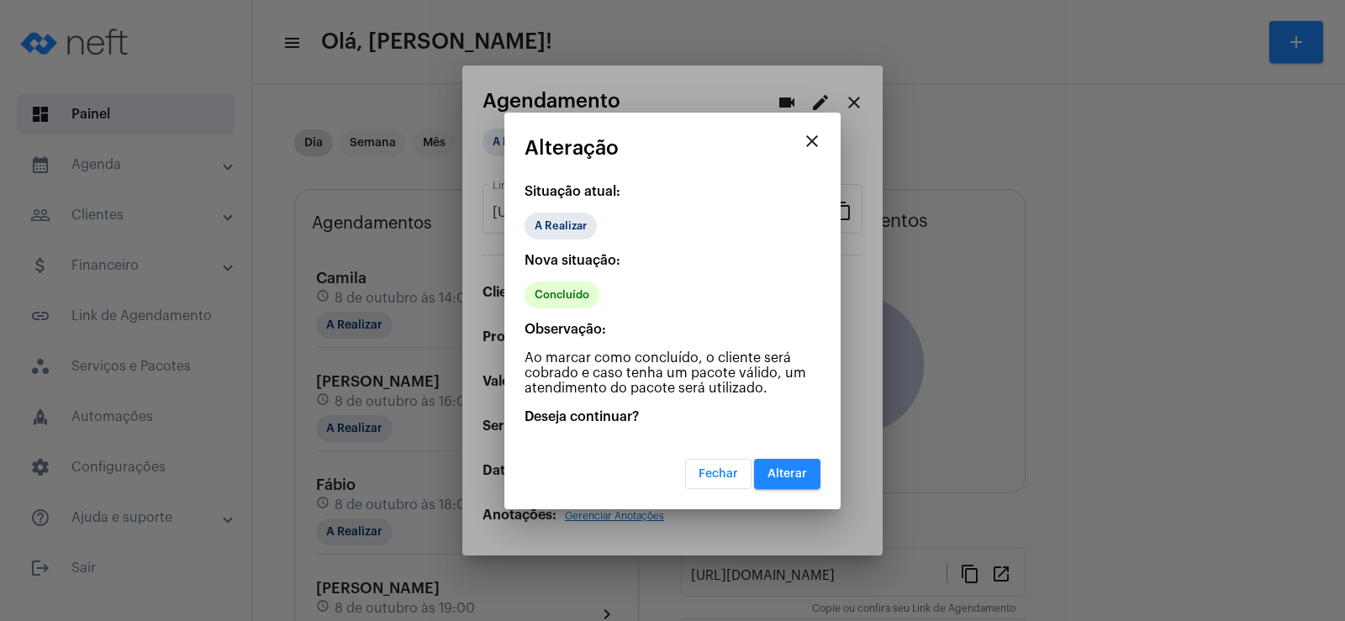
click at [790, 492] on mat-dialog-container "close Alteração Situação atual: A Realizar Nova situação: Concluído Observação:…" at bounding box center [672, 311] width 336 height 397
click at [790, 484] on button "Alterar" at bounding box center [787, 474] width 66 height 30
